Goal: Task Accomplishment & Management: Manage account settings

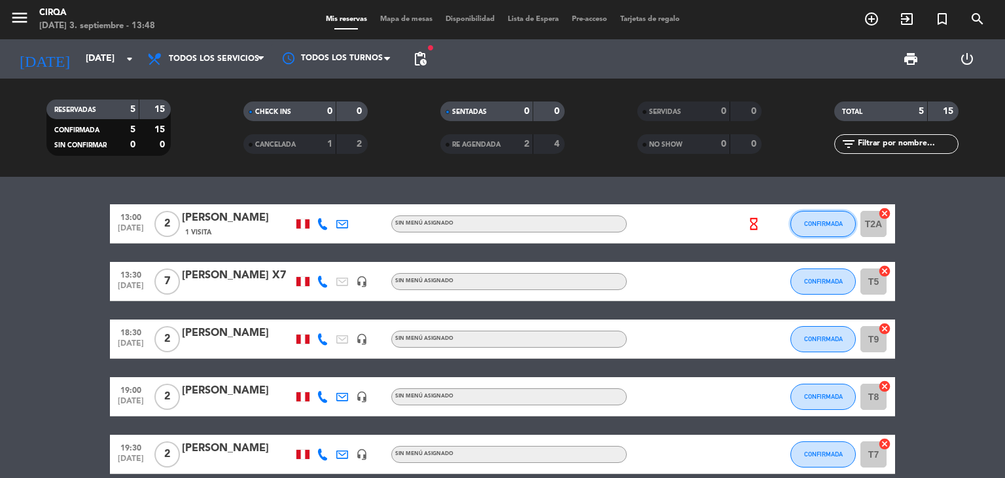
click at [833, 233] on button "CONFIRMADA" at bounding box center [823, 224] width 65 height 26
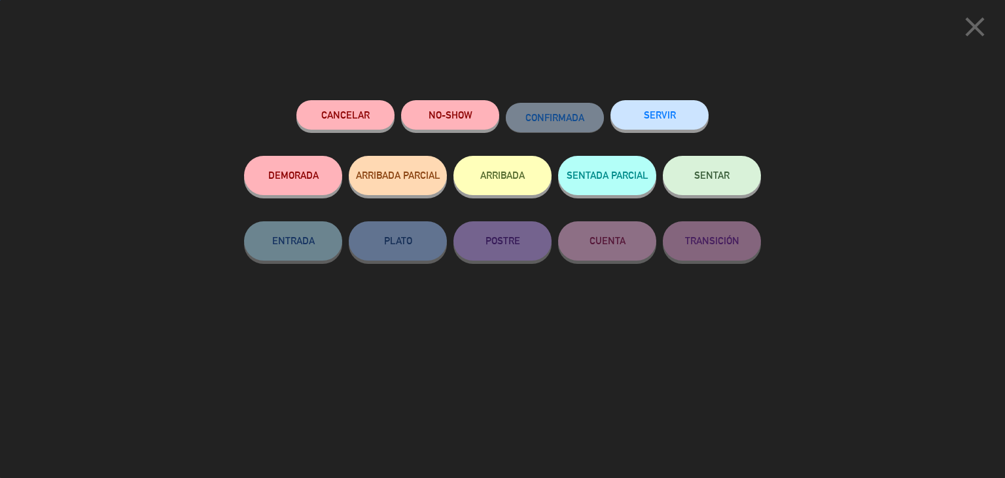
click at [453, 109] on button "NO-SHOW" at bounding box center [450, 114] width 98 height 29
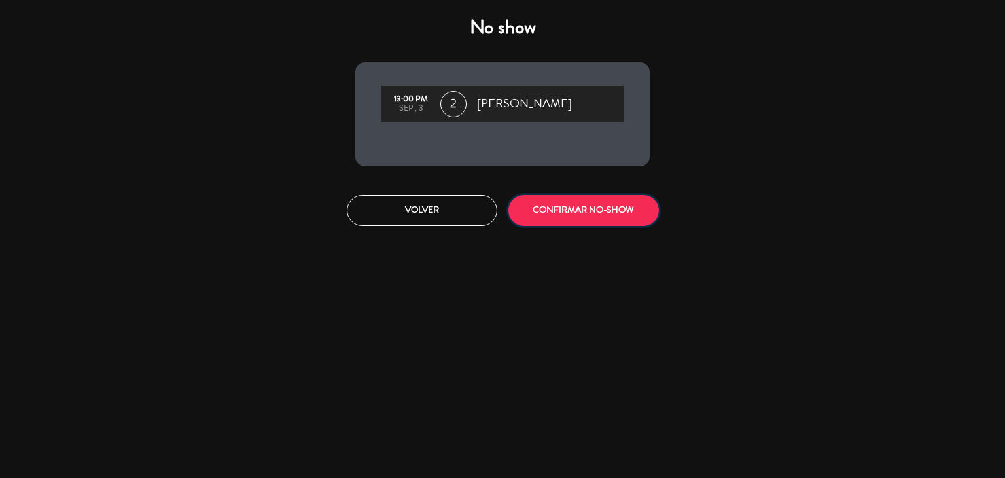
click at [580, 214] on button "CONFIRMAR NO-SHOW" at bounding box center [583, 210] width 151 height 31
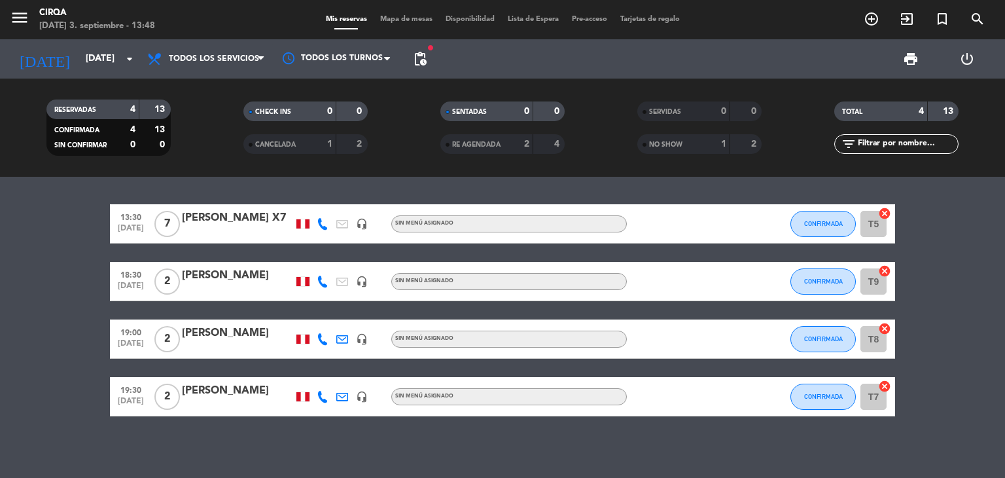
click at [692, 139] on div "NO SHOW" at bounding box center [671, 144] width 60 height 15
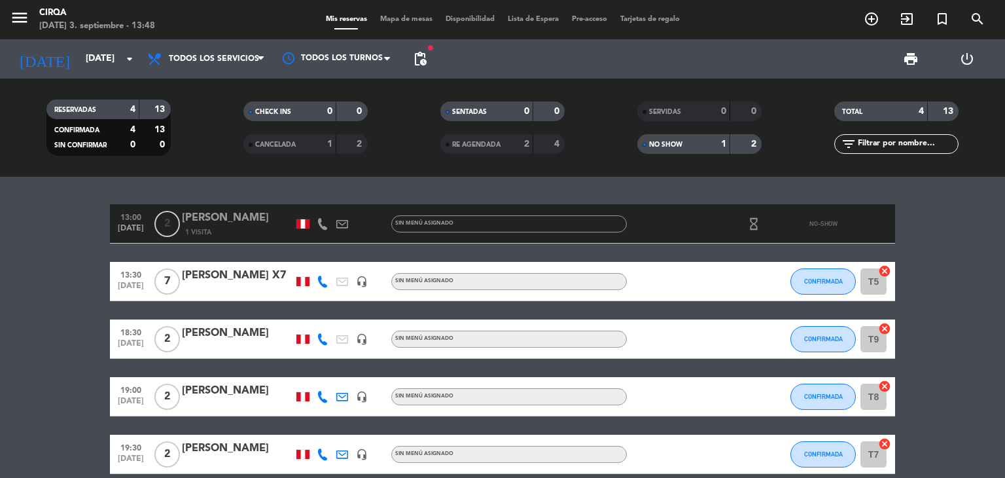
click at [482, 227] on div "Sin menú asignado" at bounding box center [509, 223] width 236 height 17
click at [252, 216] on div "[PERSON_NAME]" at bounding box center [237, 217] width 111 height 17
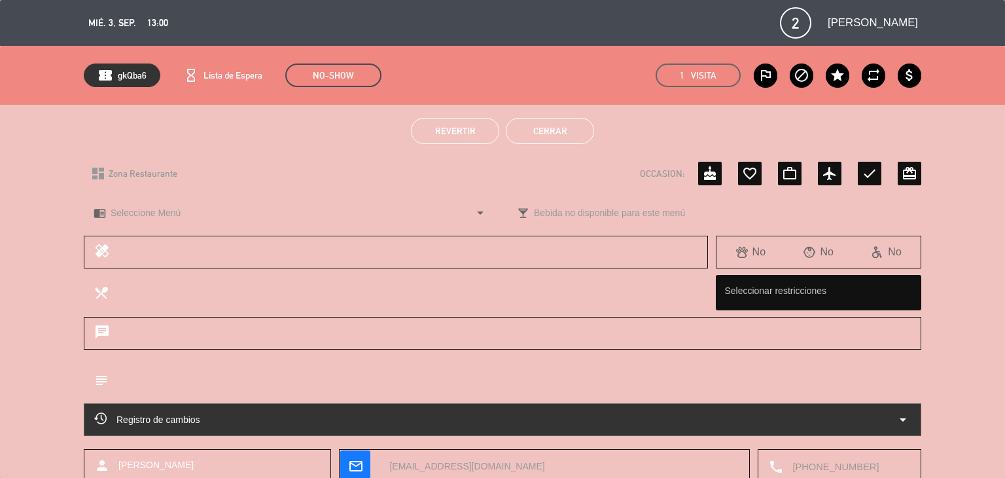
click at [440, 134] on span "Revertir" at bounding box center [455, 131] width 41 height 10
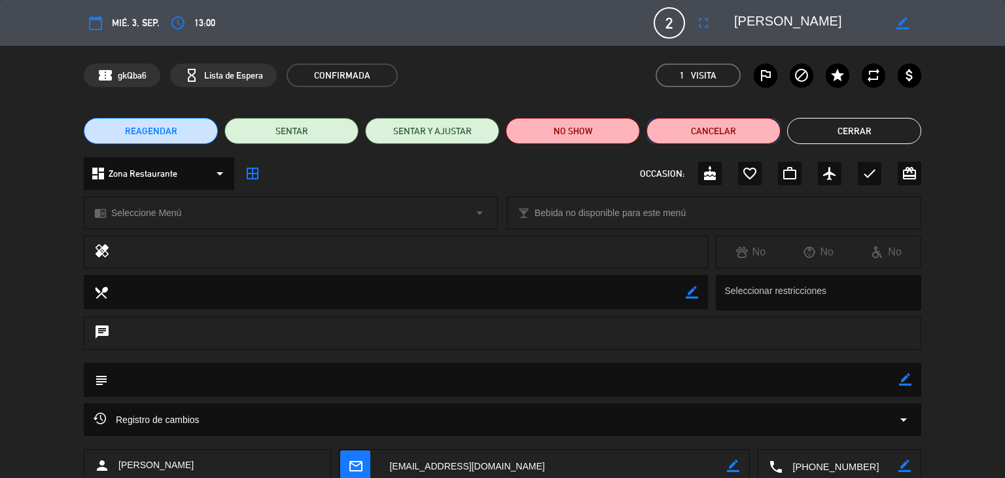
click at [679, 128] on button "Cancelar" at bounding box center [714, 131] width 134 height 26
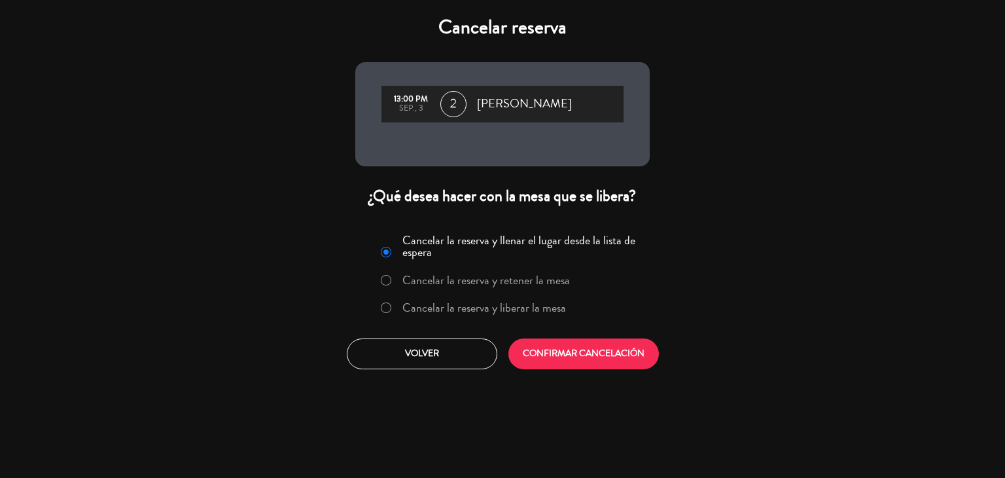
click at [415, 310] on label "Cancelar la reserva y liberar la mesa" at bounding box center [484, 308] width 164 height 12
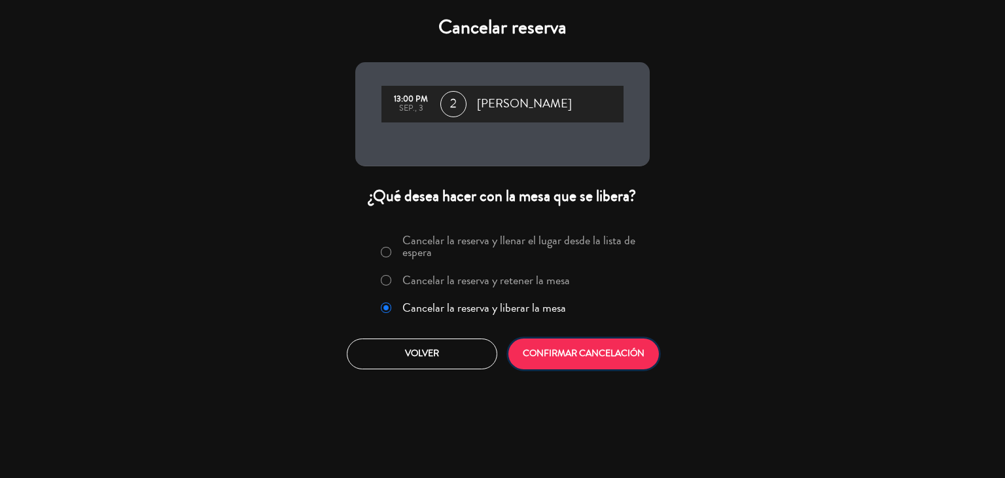
click at [554, 357] on button "CONFIRMAR CANCELACIÓN" at bounding box center [583, 353] width 151 height 31
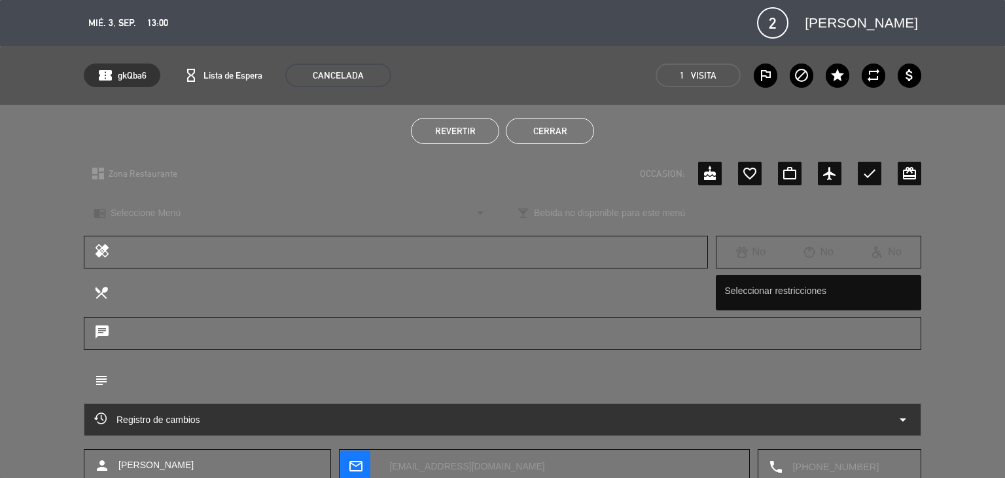
click at [555, 142] on button "Cerrar" at bounding box center [550, 131] width 88 height 26
